Goal: Task Accomplishment & Management: Manage account settings

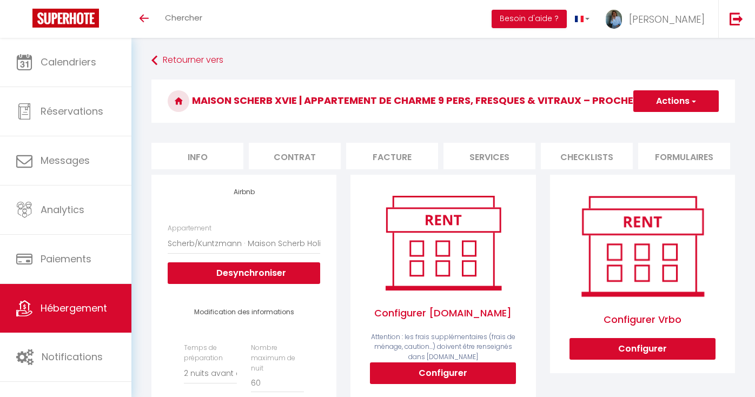
select select "19206-18726048"
select select "2"
select select "EUR"
select select
select select "+ 16 %"
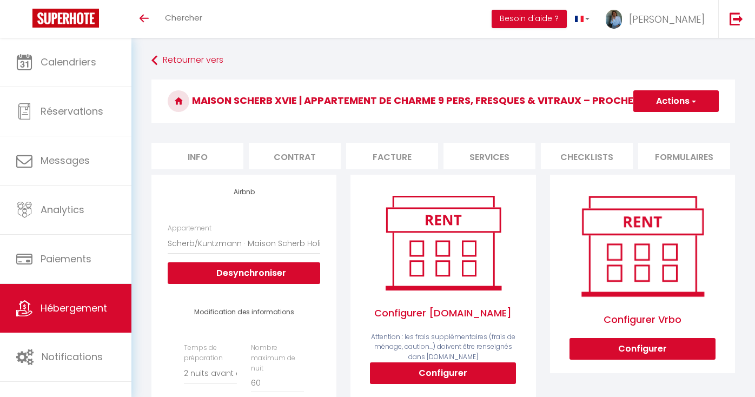
select select "+ 18 %"
select select "+ 15 %"
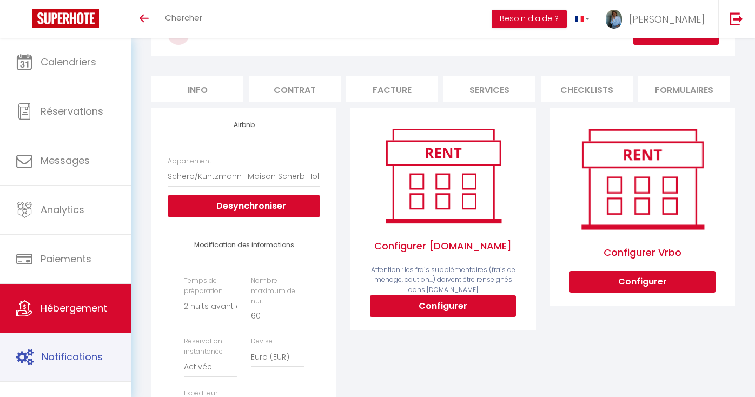
scroll to position [74, 0]
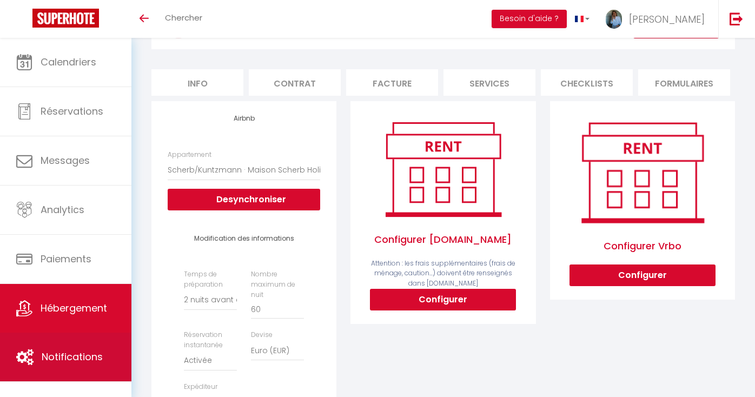
click at [63, 360] on span "Notifications" at bounding box center [72, 357] width 61 height 14
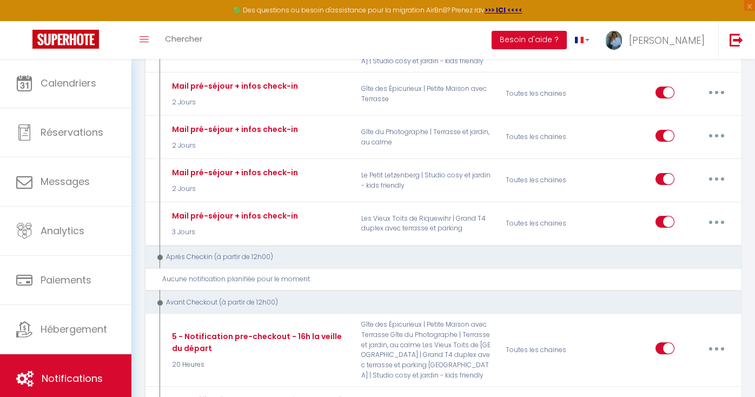
scroll to position [1056, 0]
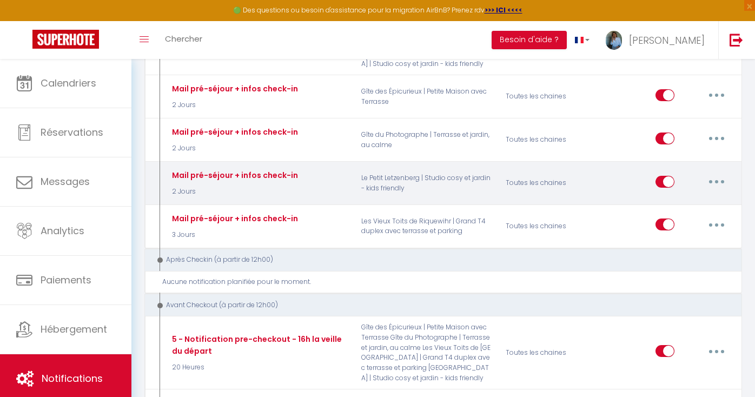
click at [721, 178] on button "button" at bounding box center [716, 181] width 30 height 17
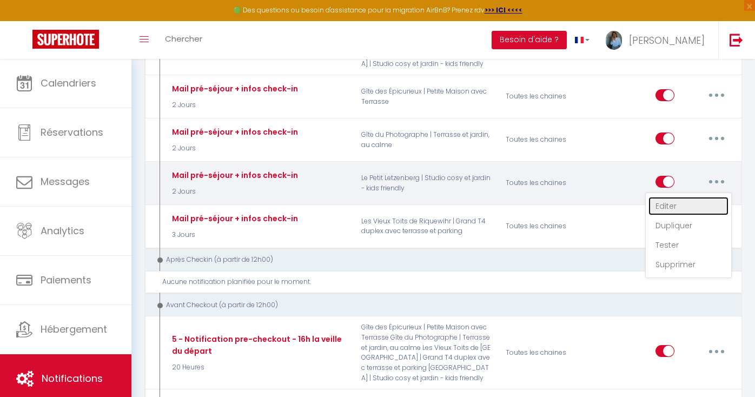
click at [682, 200] on link "Editer" at bounding box center [688, 206] width 80 height 18
type input "Mail pré-séjour + infos check-in"
select select "2 Jours"
select select "if_booking_is_paid"
checkbox input "true"
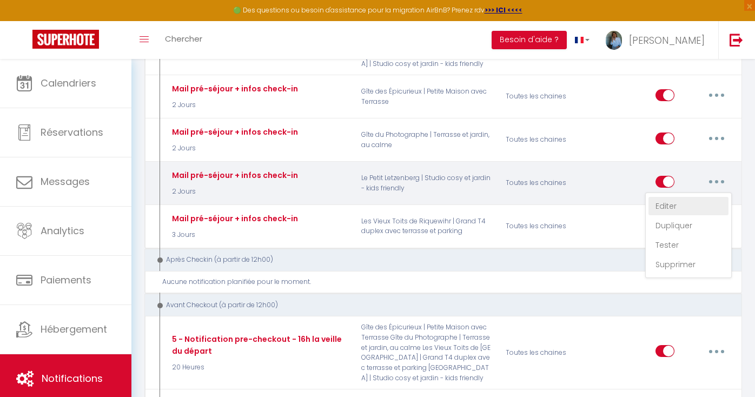
checkbox input "false"
radio input "true"
type input "Tic tac, tic tac… Votre séjour en [GEOGRAPHIC_DATA] approche à grand pas + Proc…"
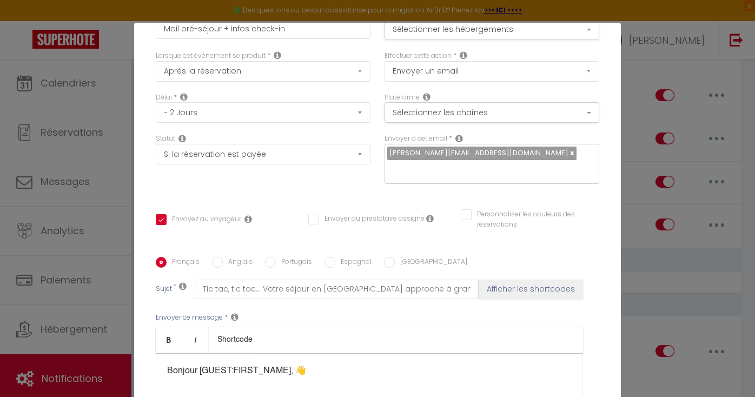
scroll to position [0, 0]
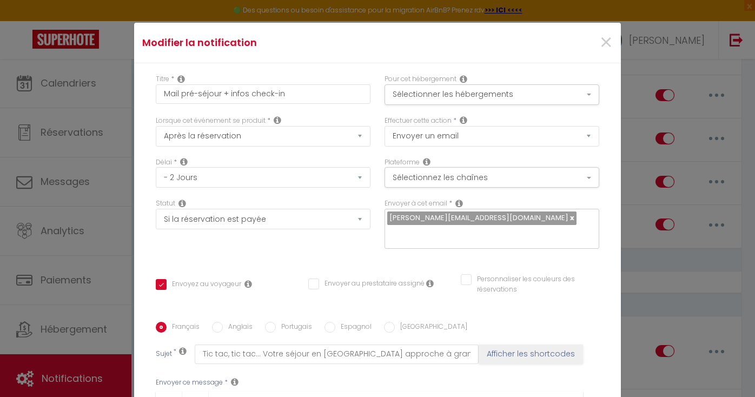
drag, startPoint x: 309, startPoint y: 290, endPoint x: 177, endPoint y: 269, distance: 134.1
click at [177, 269] on div "Titre * Mail pré-séjour + infos check-in Pour cet hébergement Sélectionner les …" at bounding box center [377, 321] width 487 height 517
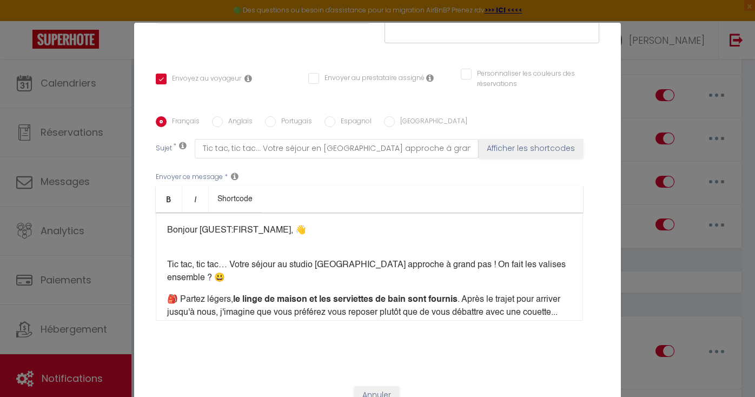
scroll to position [207, 0]
copy div "Loremip [DOLOR:SITAM_CONS], 👋​​​ ​ ​ Adi eli, sed doe… Tempo incidi ut labore E…"
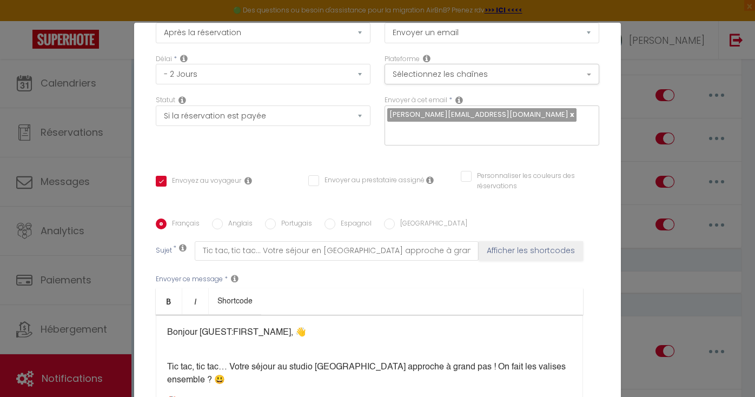
scroll to position [0, 0]
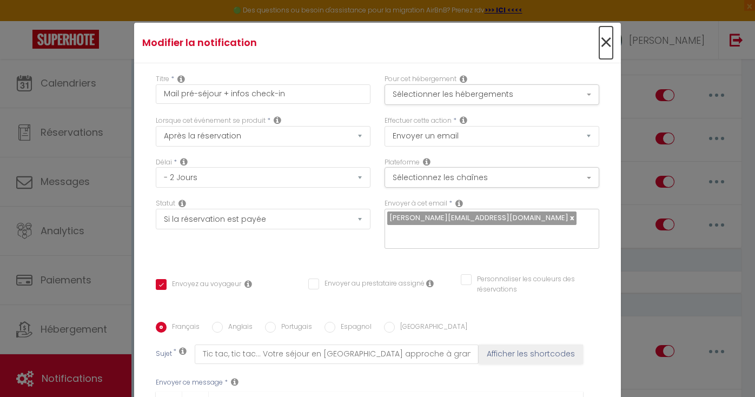
click at [602, 38] on span "×" at bounding box center [606, 42] width 14 height 32
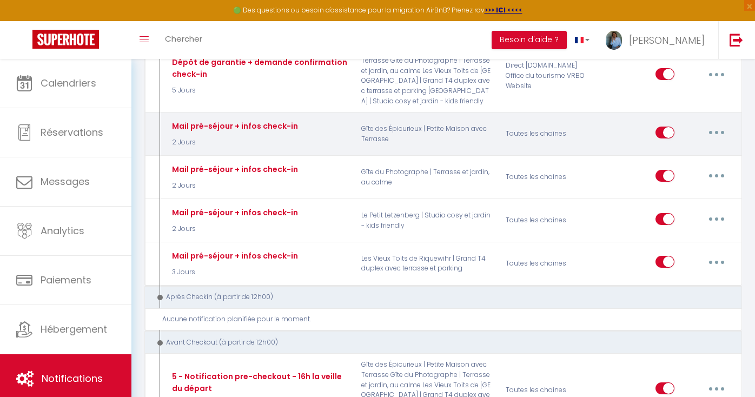
scroll to position [1013, 0]
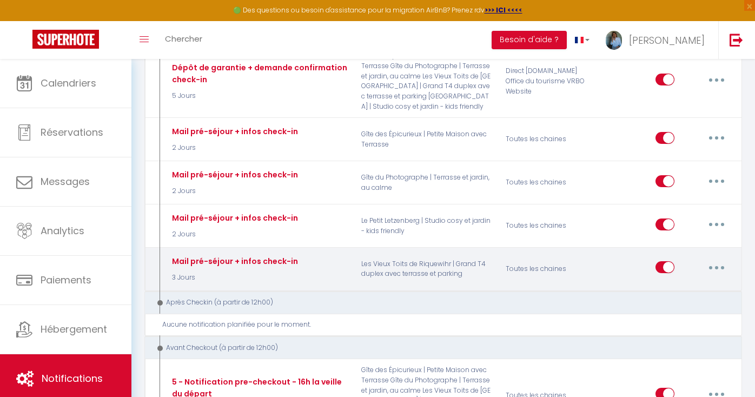
click at [715, 262] on button "button" at bounding box center [716, 266] width 30 height 17
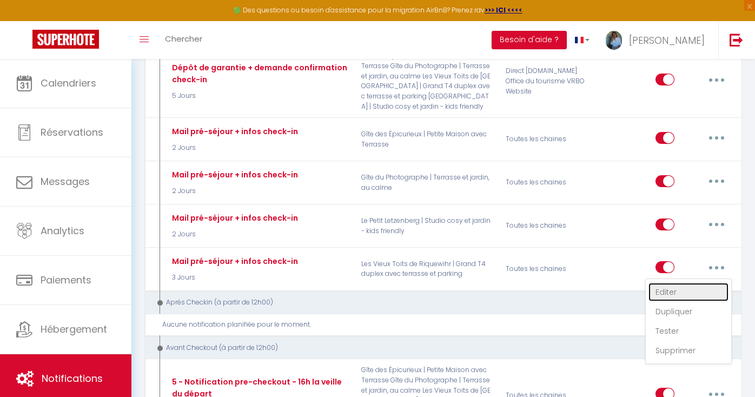
click at [669, 290] on link "Editer" at bounding box center [688, 292] width 80 height 18
select select "3 Jours"
checkbox input "true"
checkbox input "false"
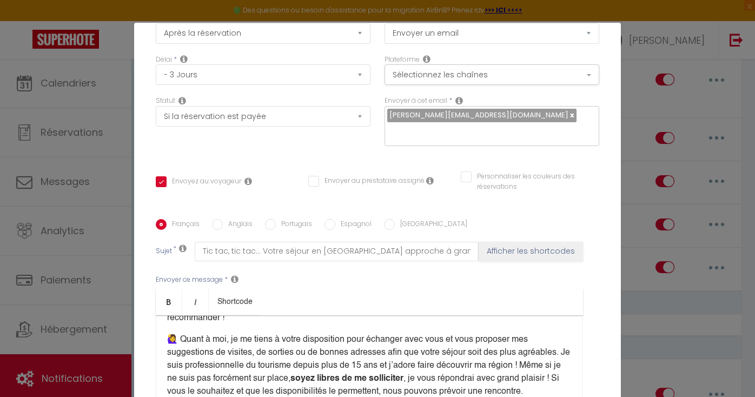
scroll to position [0, 0]
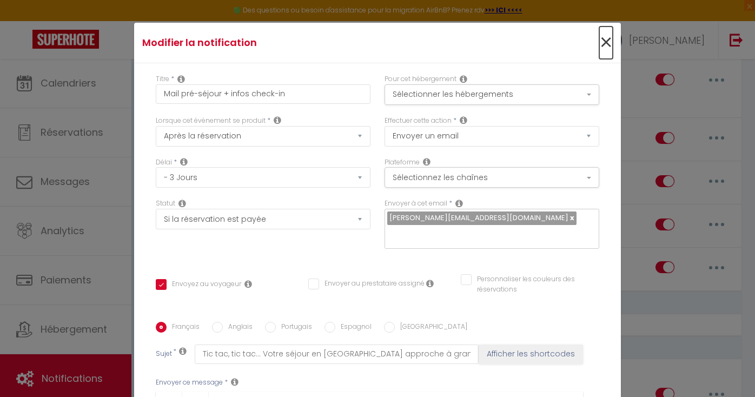
click at [603, 43] on span "×" at bounding box center [606, 42] width 14 height 32
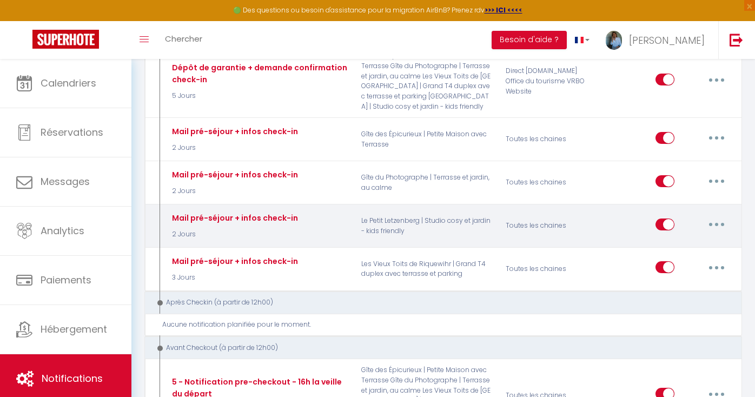
scroll to position [1019, 0]
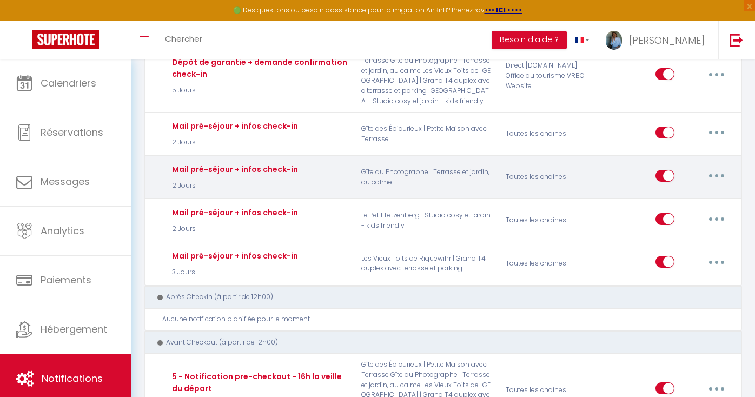
click at [718, 171] on button "button" at bounding box center [716, 175] width 30 height 17
click at [673, 196] on link "Editer" at bounding box center [688, 200] width 80 height 18
select select "2 Jours"
checkbox input "true"
checkbox input "false"
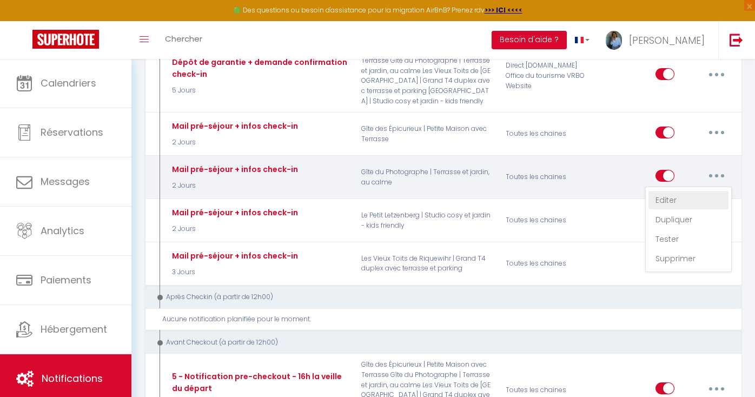
checkbox input "false"
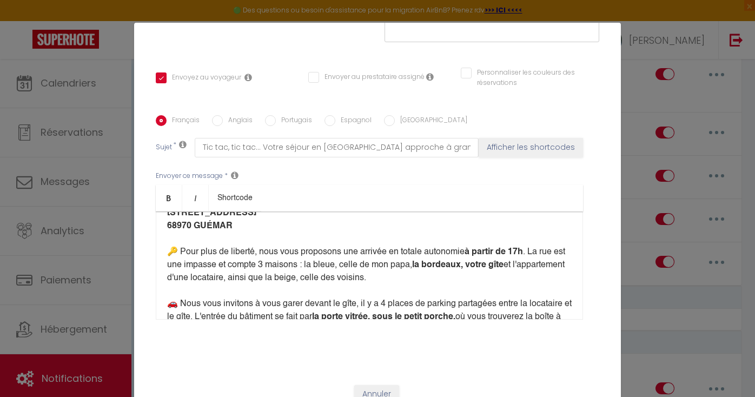
scroll to position [364, 0]
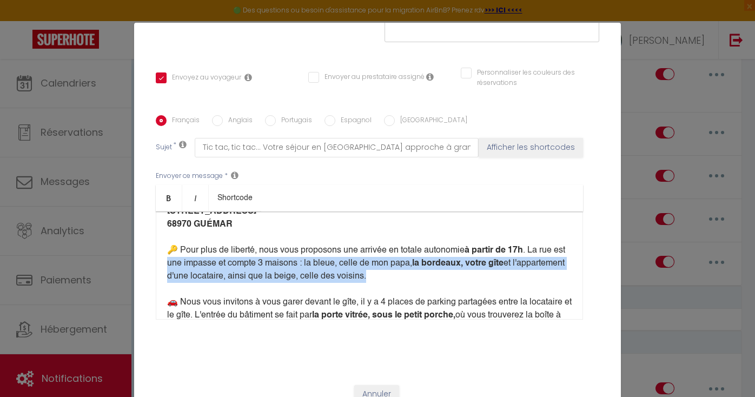
drag, startPoint x: 440, startPoint y: 265, endPoint x: 181, endPoint y: 245, distance: 259.8
click at [181, 245] on p "🏠 Pour mémoire, le gîte se situe au [STREET_ADDRESS] 🔑 Pour plus de liberté, no…" at bounding box center [369, 263] width 404 height 143
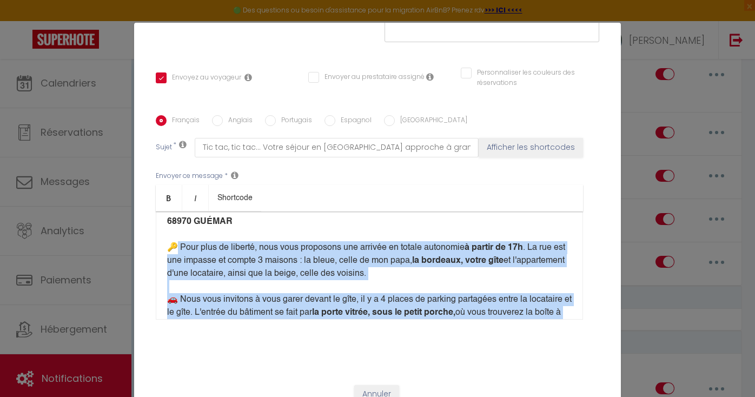
scroll to position [366, 0]
drag, startPoint x: 221, startPoint y: 261, endPoint x: 176, endPoint y: 235, distance: 51.6
click at [176, 235] on p "🏠 Pour mémoire, le gîte se situe au [STREET_ADDRESS] 🔑 Pour plus de liberté, no…" at bounding box center [369, 261] width 404 height 143
copy p "Pour plus de liberté, nous vous proposons une arrivée en totale autonomie à par…"
